Goal: Check status: Check status

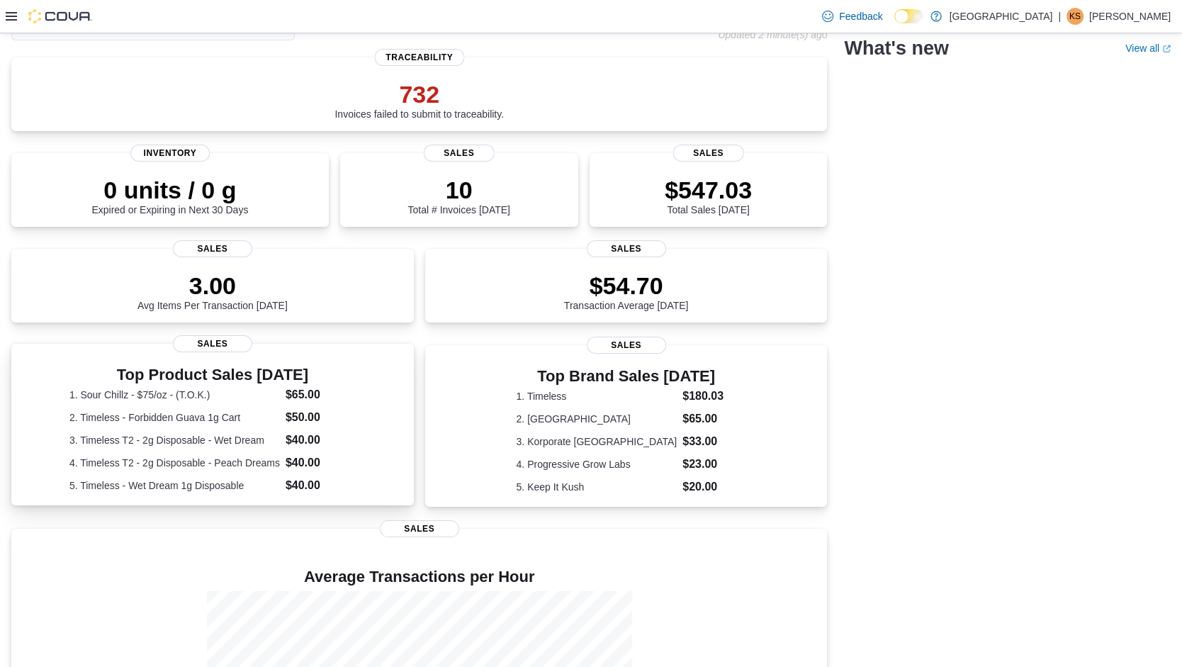
scroll to position [128, 0]
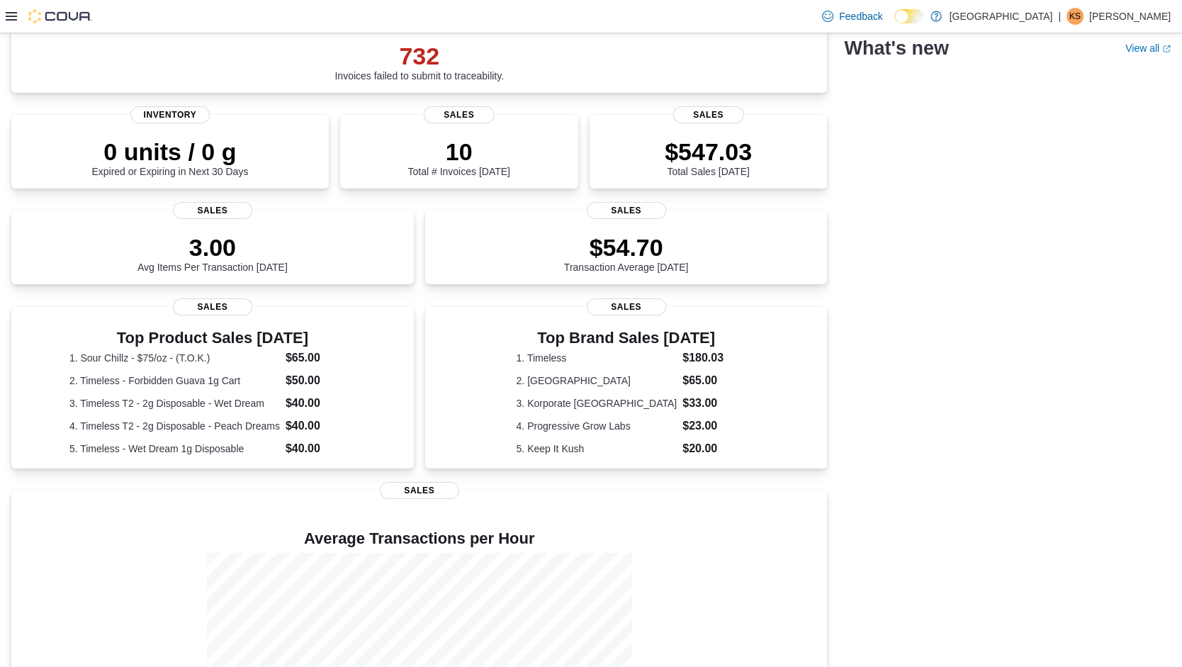
click at [14, 16] on icon at bounding box center [11, 16] width 11 height 9
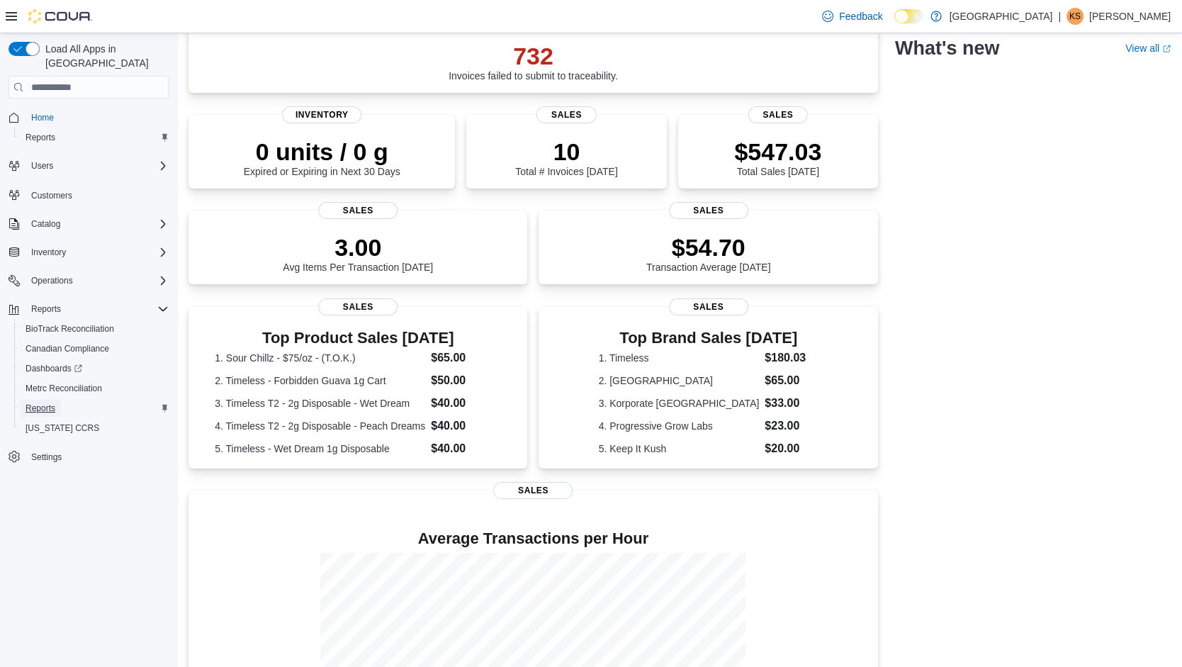
click at [57, 400] on link "Reports" at bounding box center [40, 408] width 41 height 17
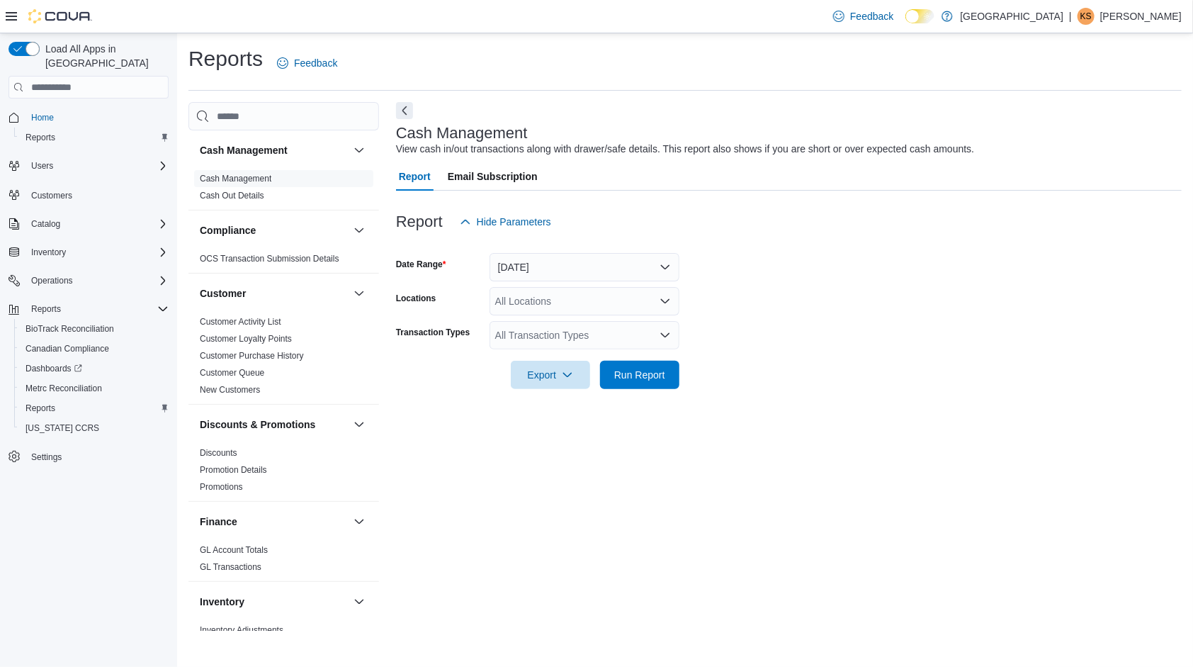
click at [537, 296] on div "All Locations" at bounding box center [585, 301] width 190 height 28
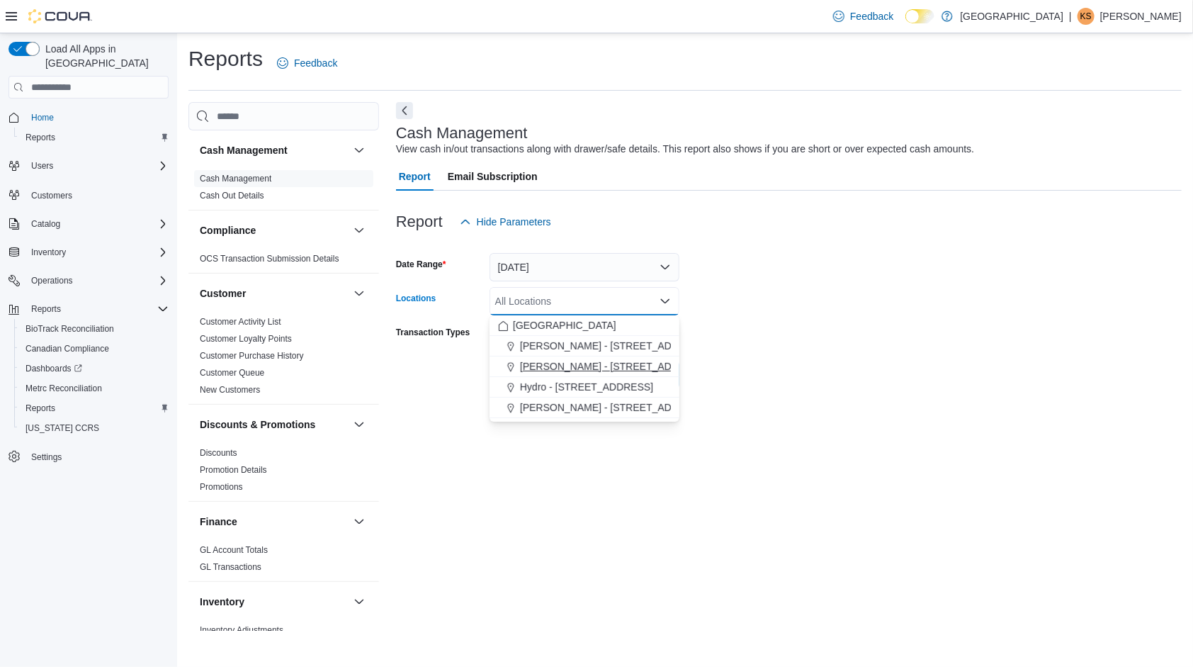
click at [516, 366] on span "Choose from the following options" at bounding box center [512, 366] width 15 height 14
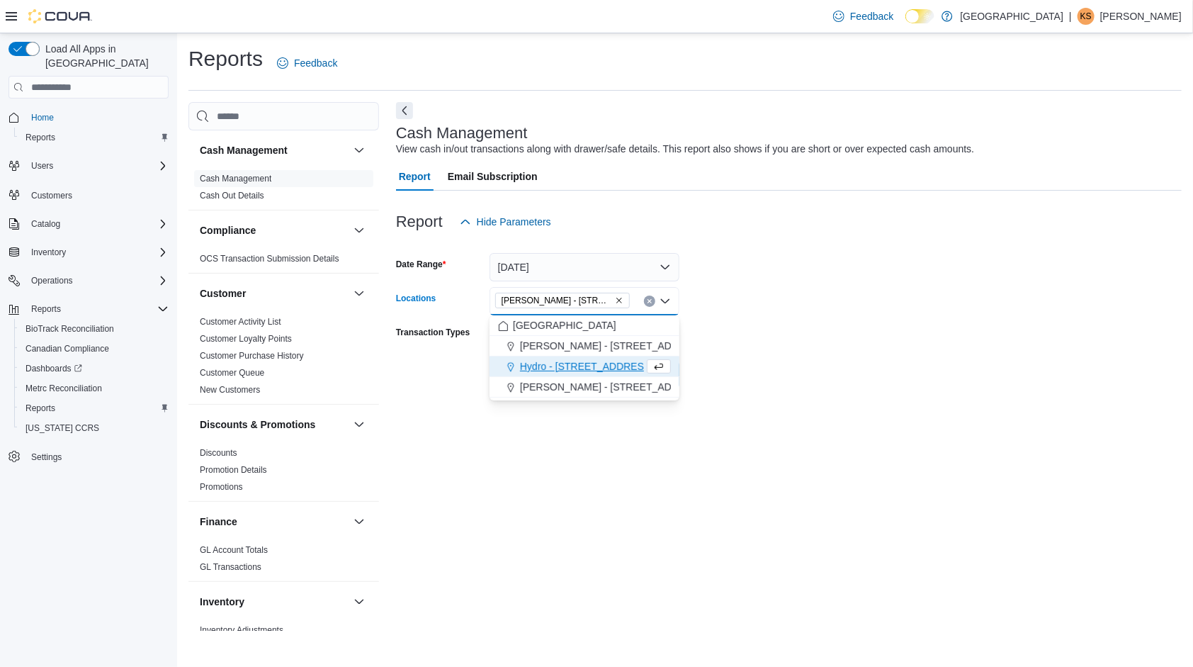
click at [616, 228] on div "Report Hide Parameters" at bounding box center [789, 222] width 786 height 28
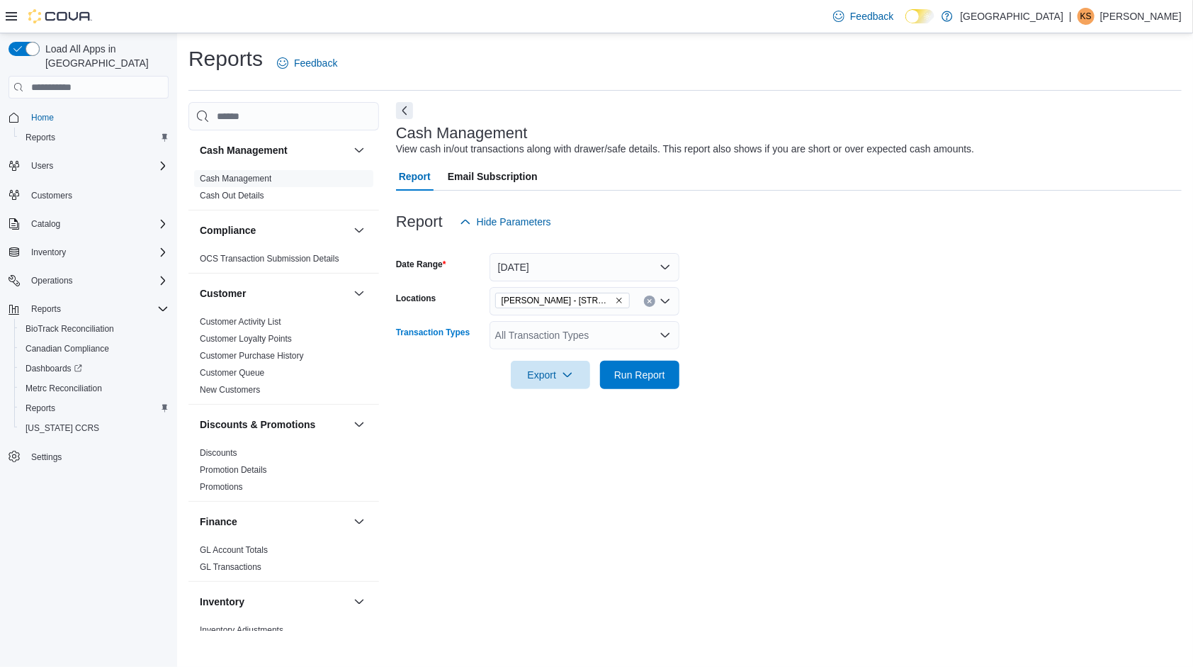
click at [563, 344] on div "All Transaction Types" at bounding box center [585, 335] width 190 height 28
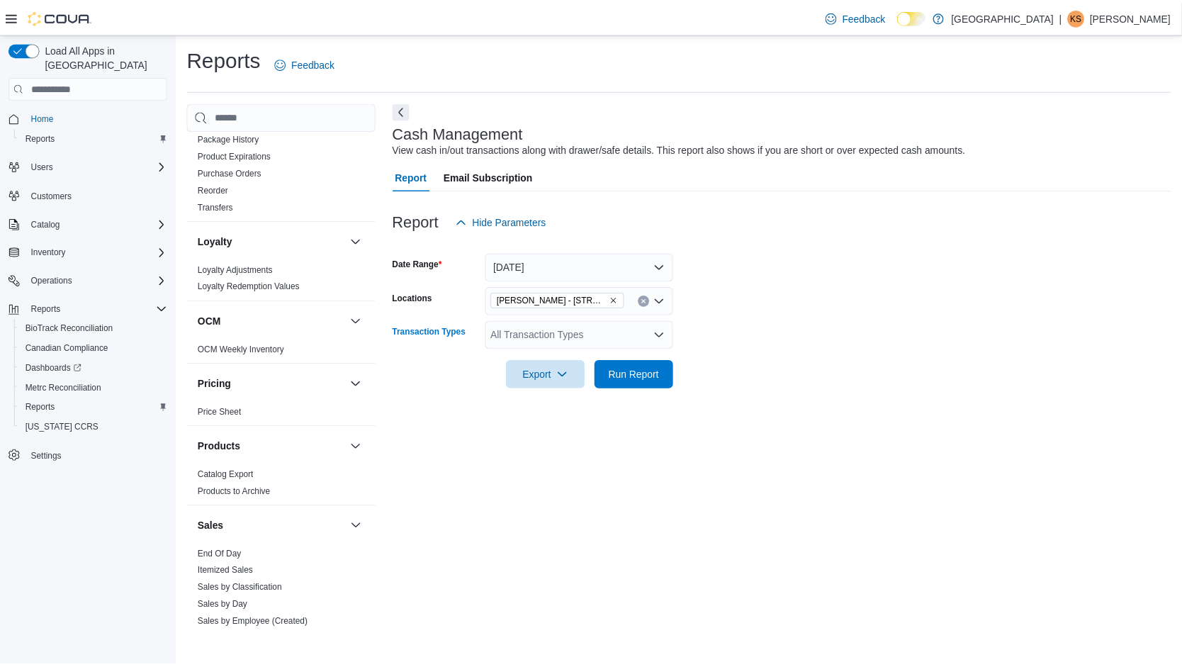
scroll to position [924, 0]
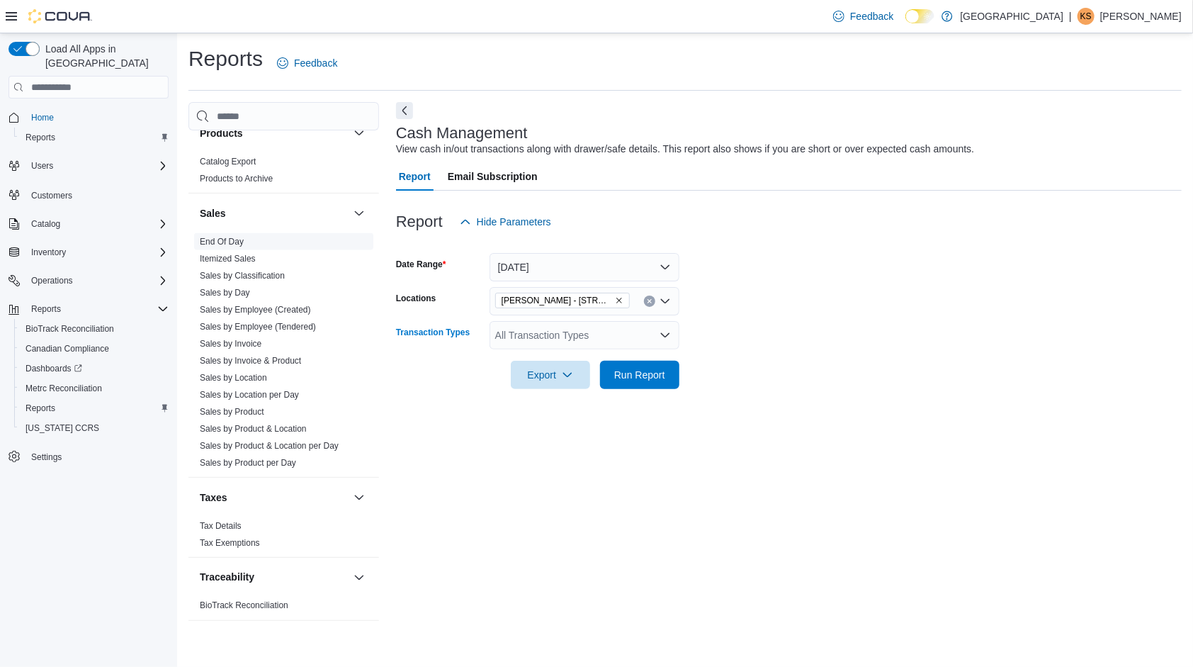
click at [237, 237] on link "End Of Day" at bounding box center [222, 242] width 44 height 10
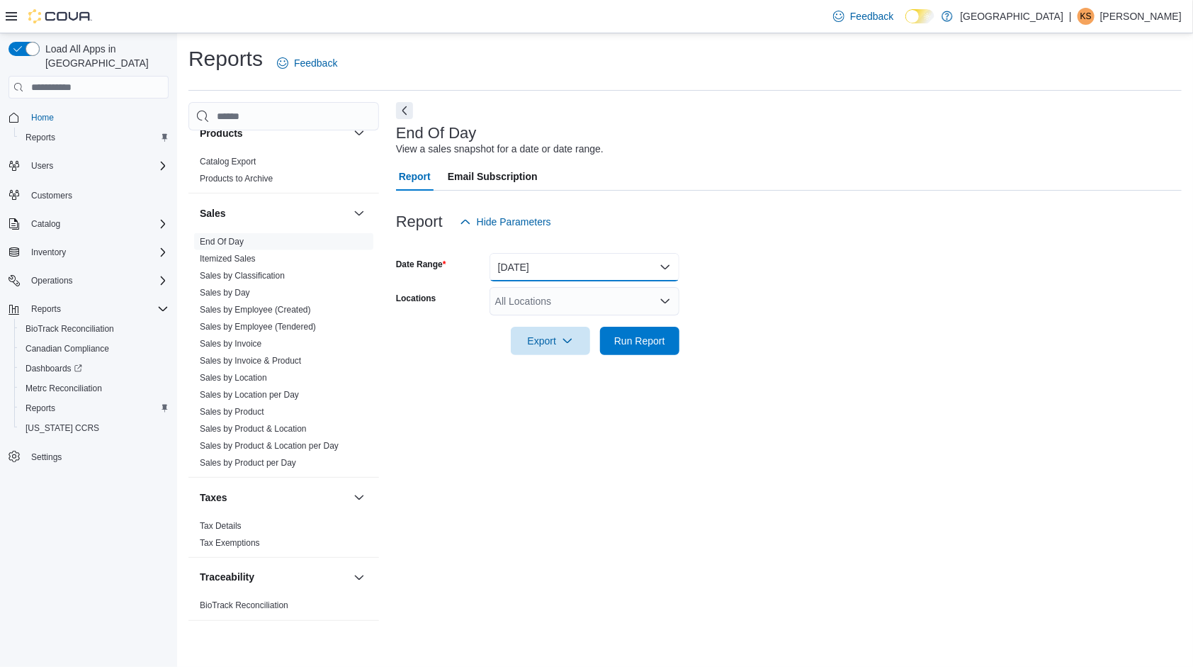
click at [565, 275] on button "[DATE]" at bounding box center [585, 267] width 190 height 28
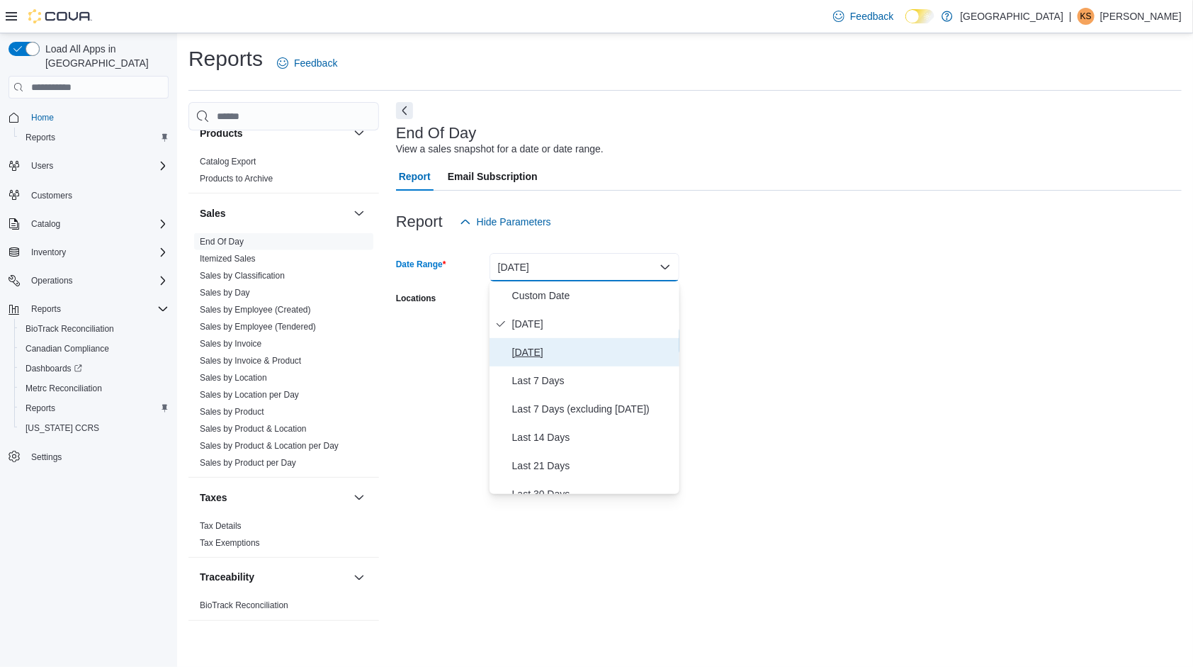
click at [564, 361] on button "[DATE]" at bounding box center [585, 352] width 190 height 28
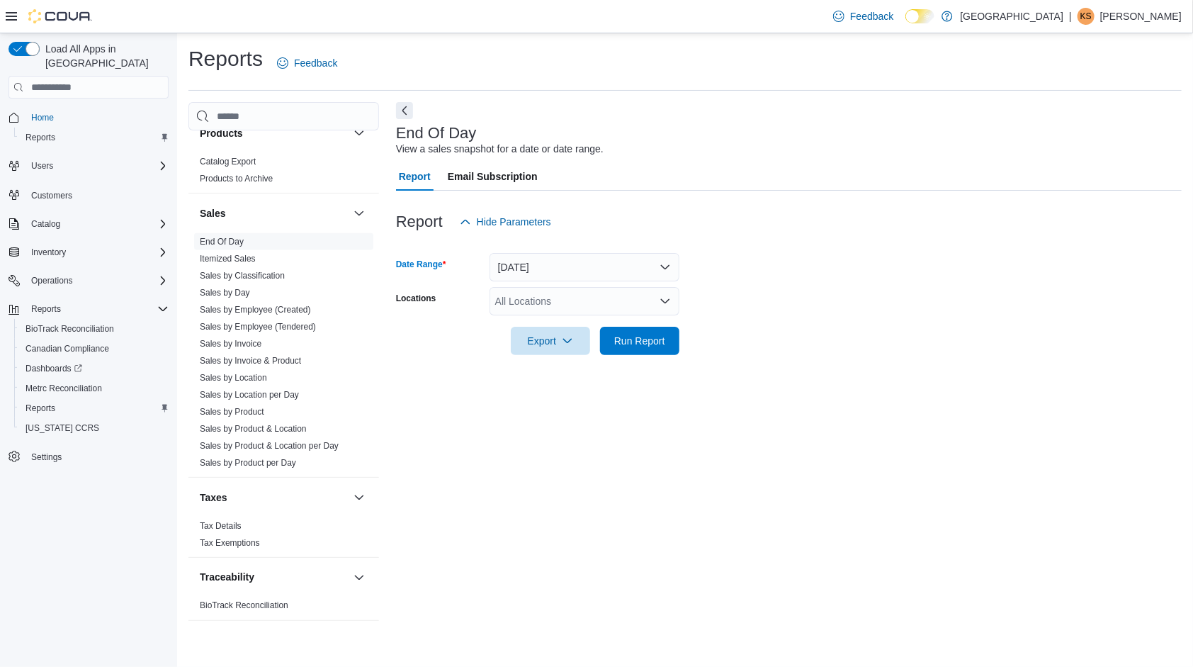
click at [558, 293] on div "All Locations" at bounding box center [585, 301] width 190 height 28
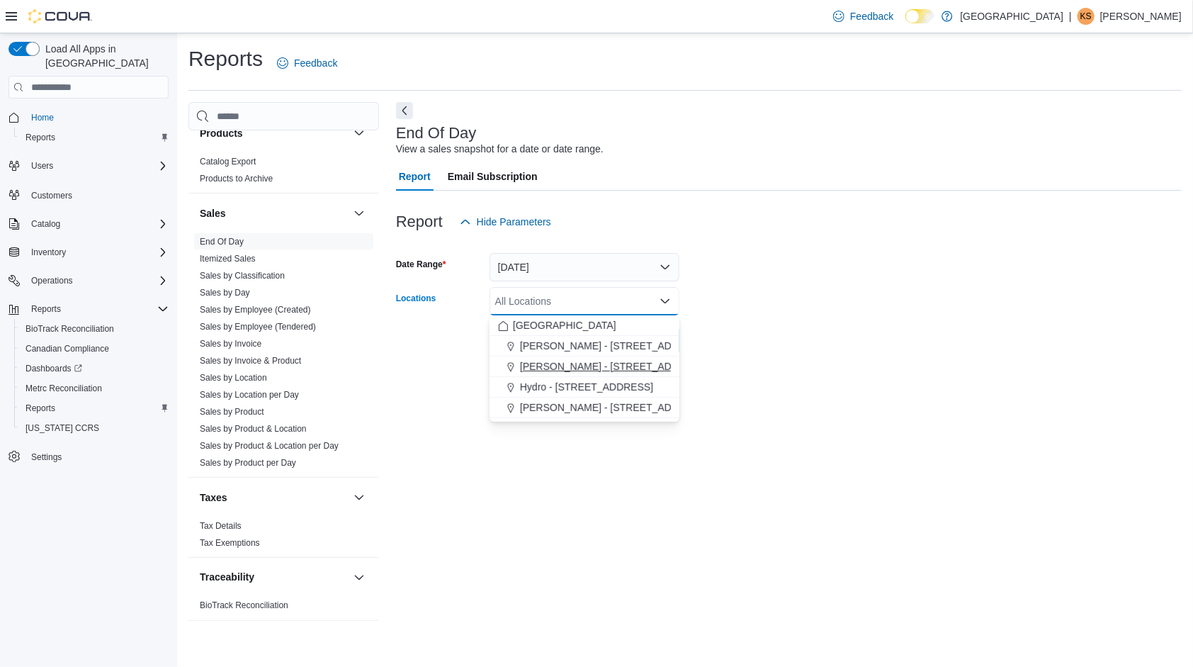
click at [559, 368] on span "[PERSON_NAME] - [STREET_ADDRESS]" at bounding box center [614, 366] width 188 height 14
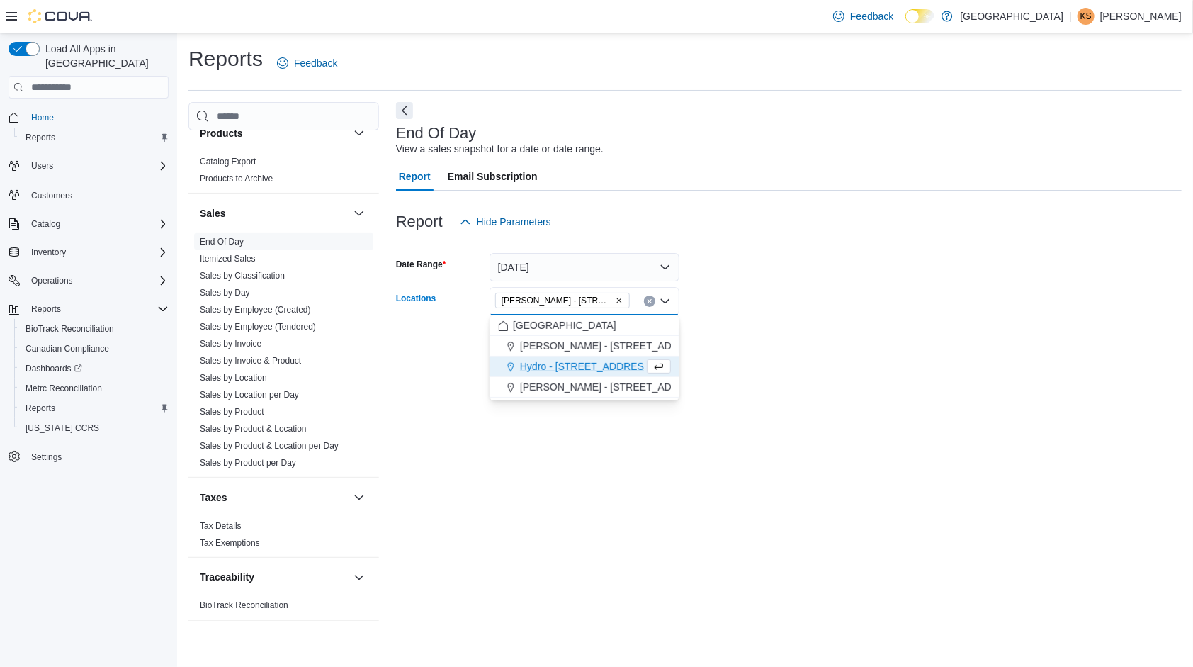
click at [803, 330] on form "Date Range [DATE] Locations [GEOGRAPHIC_DATA] - [STREET_ADDRESS] Combo box. Sel…" at bounding box center [789, 295] width 786 height 119
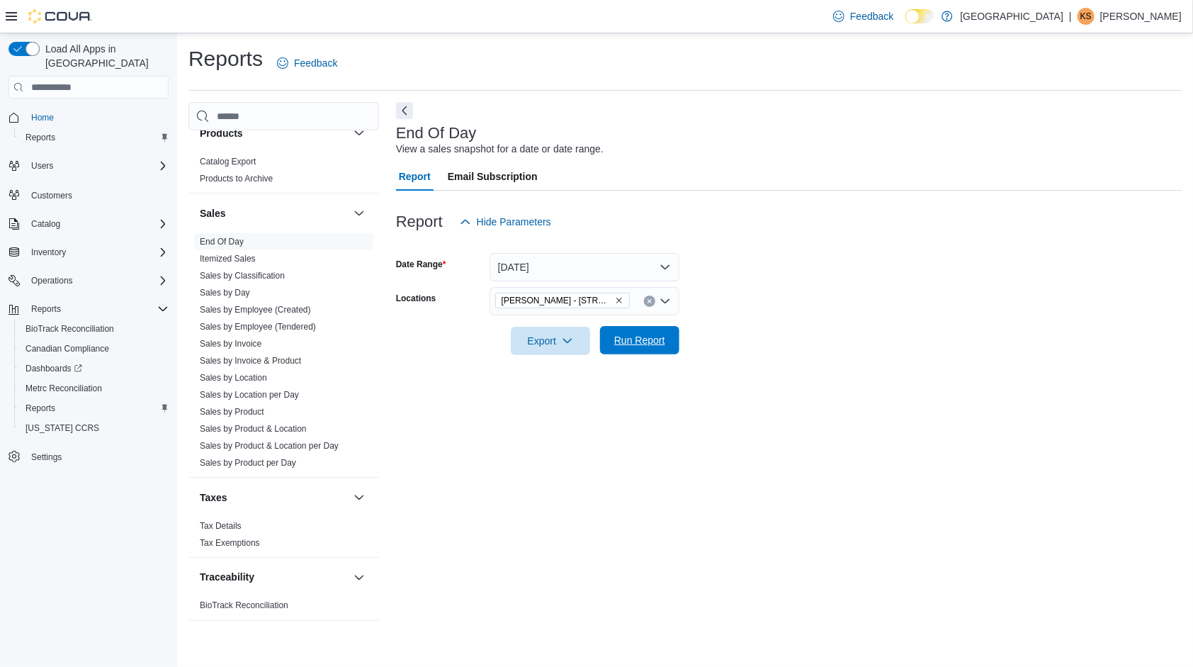
click at [635, 347] on span "Run Report" at bounding box center [640, 340] width 62 height 28
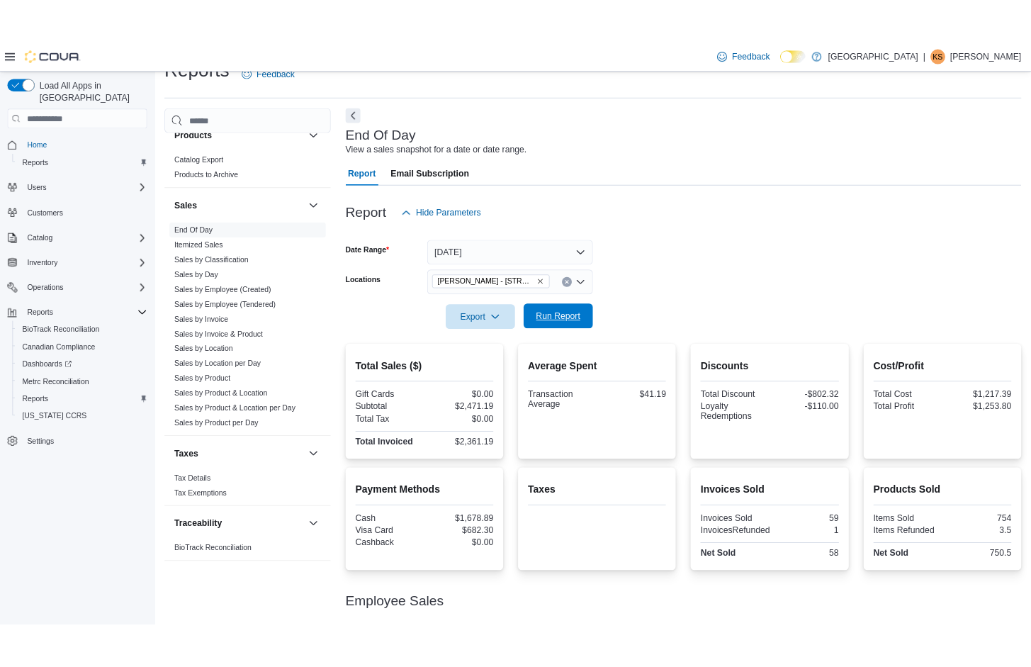
scroll to position [168, 0]
